Goal: Task Accomplishment & Management: Use online tool/utility

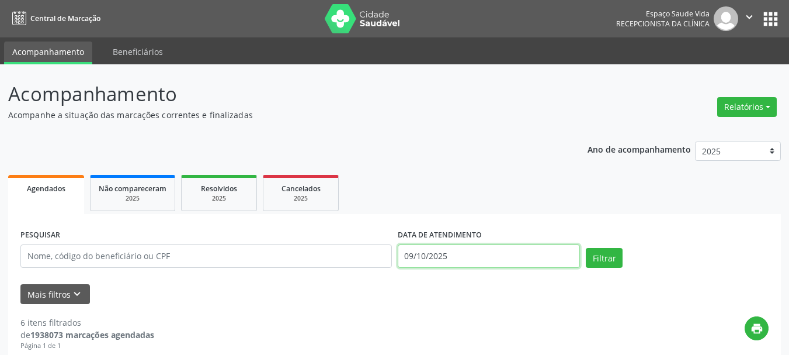
click at [470, 249] on input "09/10/2025" at bounding box center [489, 255] width 183 height 23
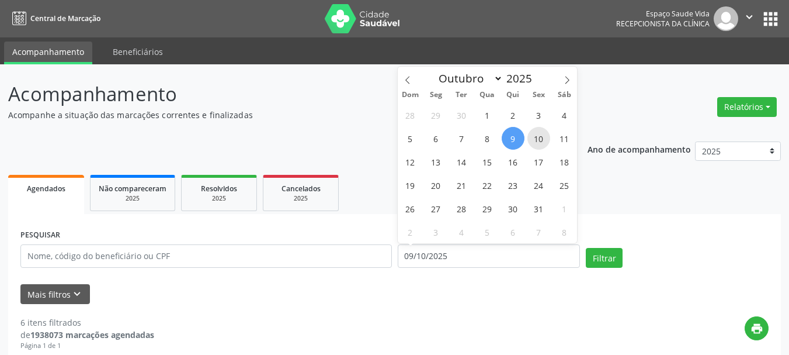
click at [539, 143] on span "10" at bounding box center [538, 138] width 23 height 23
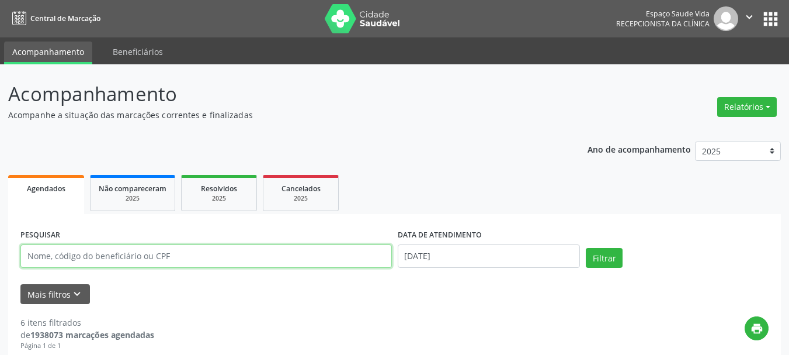
click at [224, 255] on input "text" at bounding box center [206, 255] width 372 height 23
click at [729, 109] on button "Relatórios" at bounding box center [747, 107] width 60 height 20
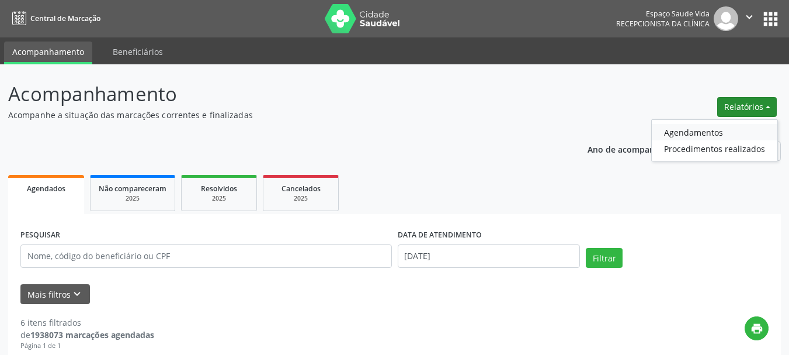
click at [689, 129] on link "Agendamentos" at bounding box center [715, 132] width 126 height 16
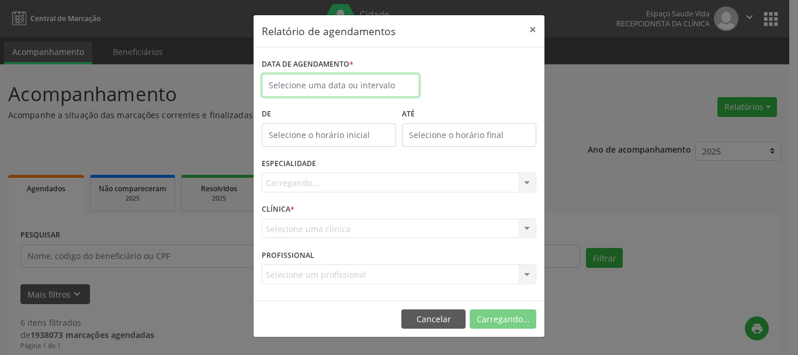
click at [350, 83] on input "text" at bounding box center [341, 85] width 158 height 23
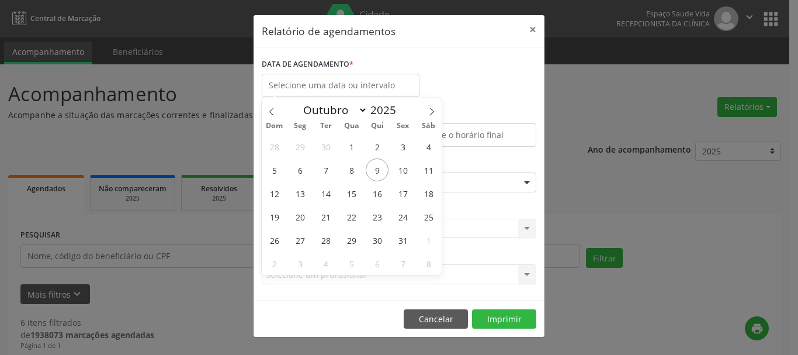
click at [415, 165] on div "28 29 30 1 2 3 4 5 6 7 8 9 10 11 12 13 14 15 16 17 18 19 20 21 22 23 24 25 26 2…" at bounding box center [352, 204] width 180 height 140
click at [408, 168] on span "10" at bounding box center [402, 169] width 23 height 23
type input "[DATE]"
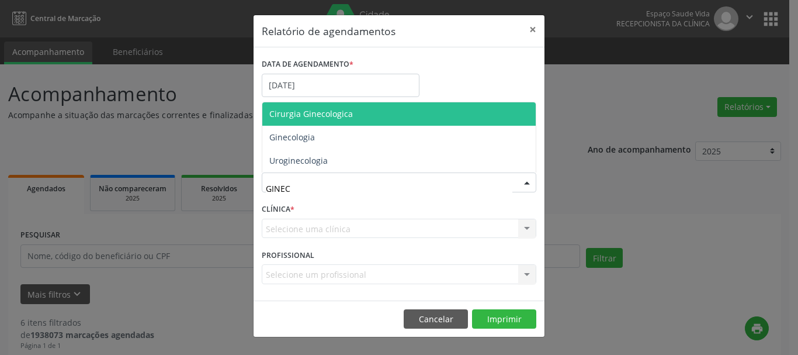
type input "GINECO"
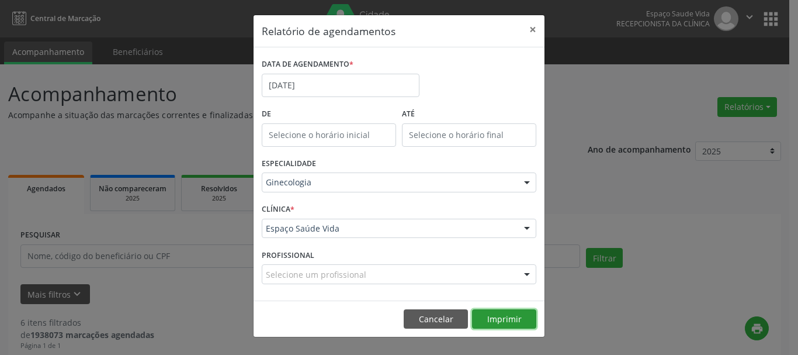
click at [502, 318] on button "Imprimir" at bounding box center [504, 319] width 64 height 20
